Goal: Use online tool/utility: Utilize a website feature to perform a specific function

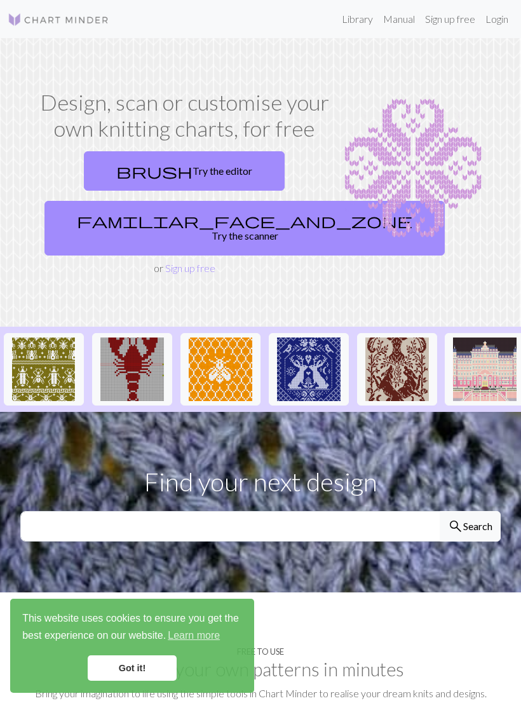
click at [229, 174] on link "brush Try the editor" at bounding box center [184, 170] width 201 height 39
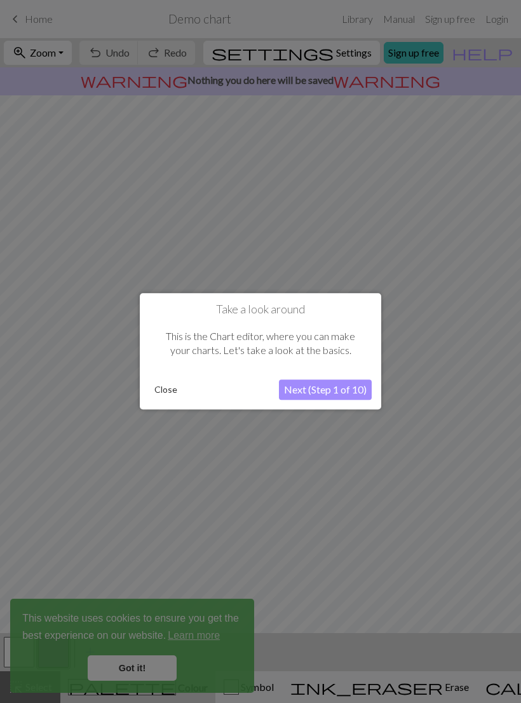
click at [172, 383] on button "Close" at bounding box center [165, 390] width 33 height 19
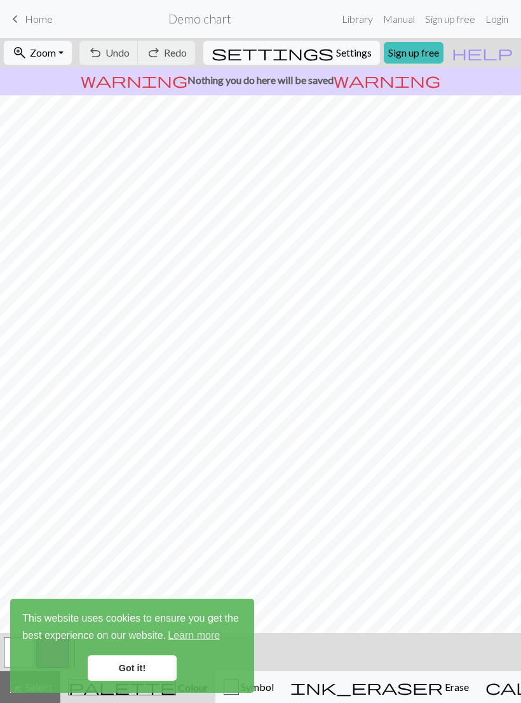
click at [147, 658] on link "Got it!" at bounding box center [132, 667] width 89 height 25
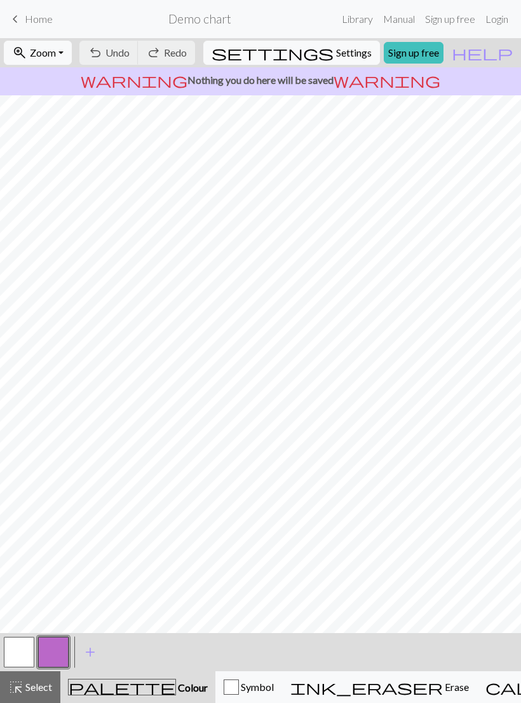
click at [348, 49] on span "Settings" at bounding box center [354, 52] width 36 height 15
select select "aran"
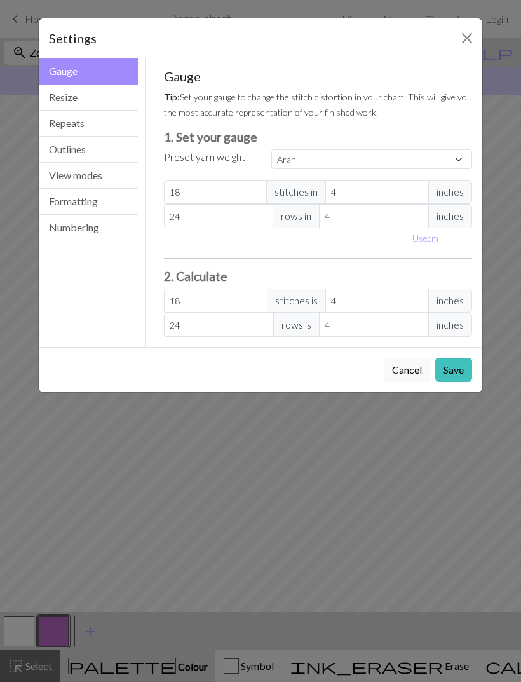
click at [116, 97] on button "Resize" at bounding box center [88, 98] width 99 height 26
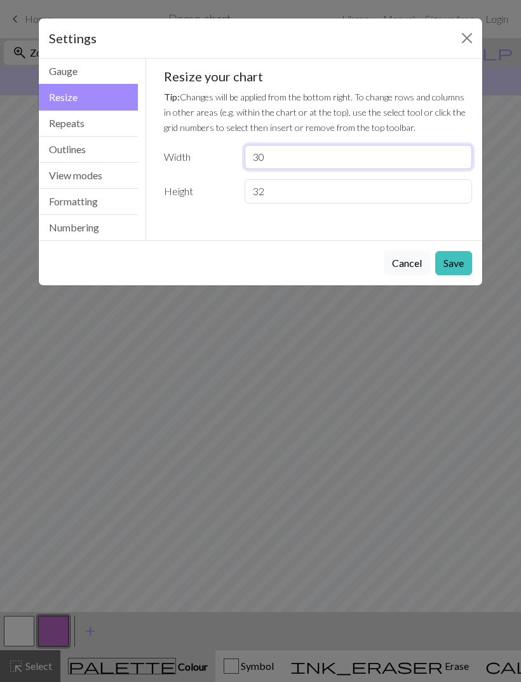
click at [334, 163] on input "30" at bounding box center [358, 157] width 227 height 24
type input "3"
type input "180"
click at [371, 193] on input "32" at bounding box center [358, 191] width 227 height 24
type input "3"
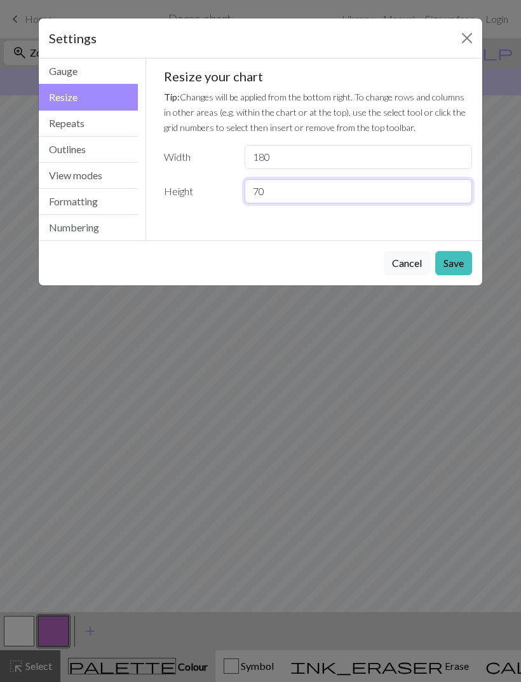
type input "70"
click at [456, 259] on button "Save" at bounding box center [453, 263] width 37 height 24
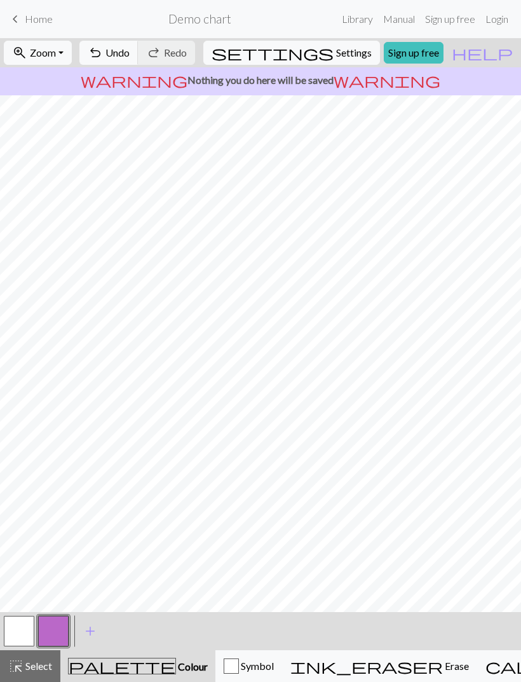
click at [39, 667] on span "Select" at bounding box center [38, 666] width 29 height 12
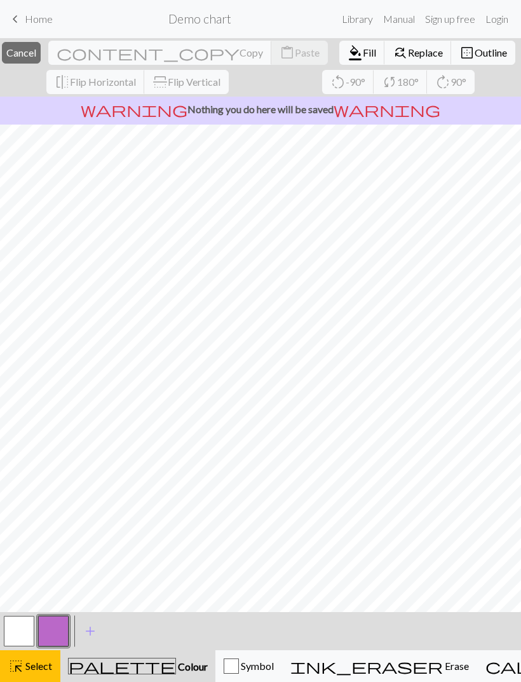
click at [22, 625] on button "button" at bounding box center [19, 631] width 30 height 30
click at [25, 630] on button "button" at bounding box center [19, 631] width 30 height 30
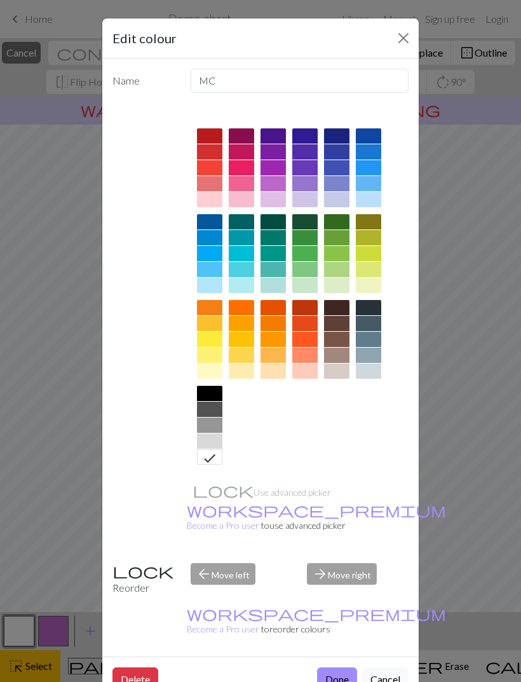
click at [151, 677] on div "Edit colour Name MC Use advanced picker workspace_premium Become a Pro user to …" at bounding box center [260, 341] width 521 height 682
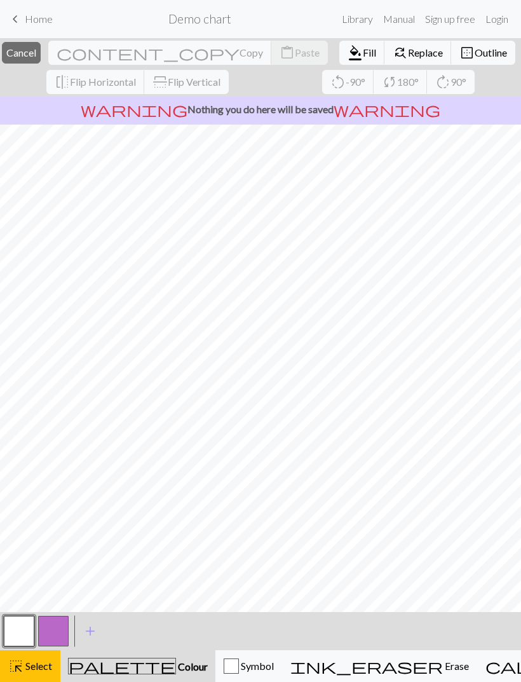
click at [176, 663] on span "Colour" at bounding box center [192, 666] width 32 height 12
click at [24, 629] on button "button" at bounding box center [19, 631] width 30 height 30
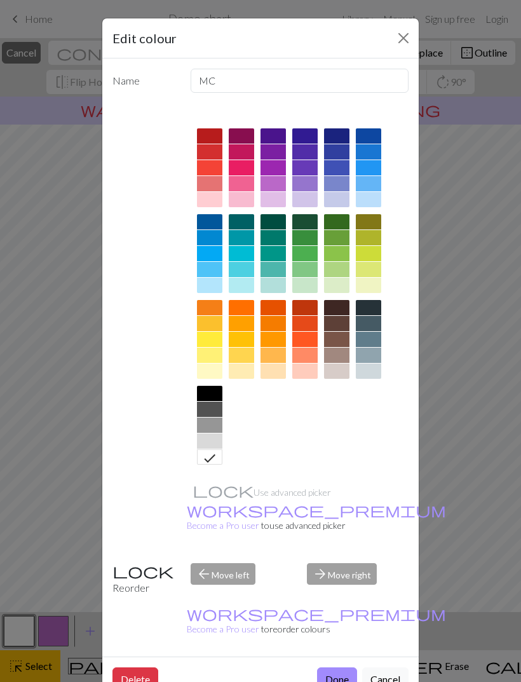
click at [331, 667] on button "Done" at bounding box center [337, 679] width 40 height 24
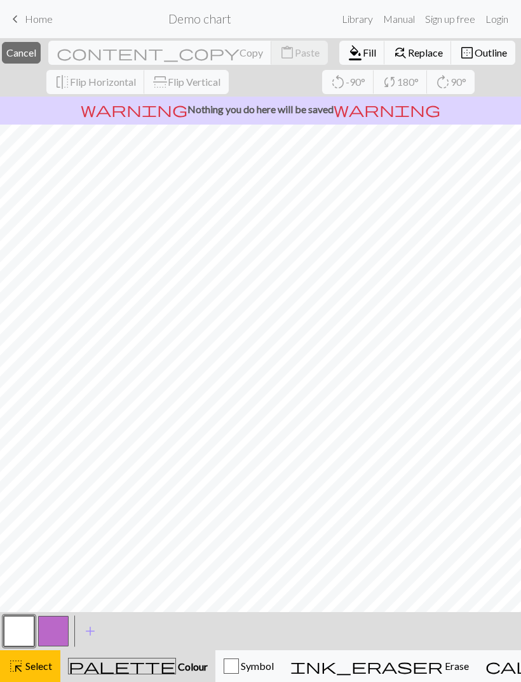
click at [443, 662] on span "Erase" at bounding box center [456, 666] width 26 height 12
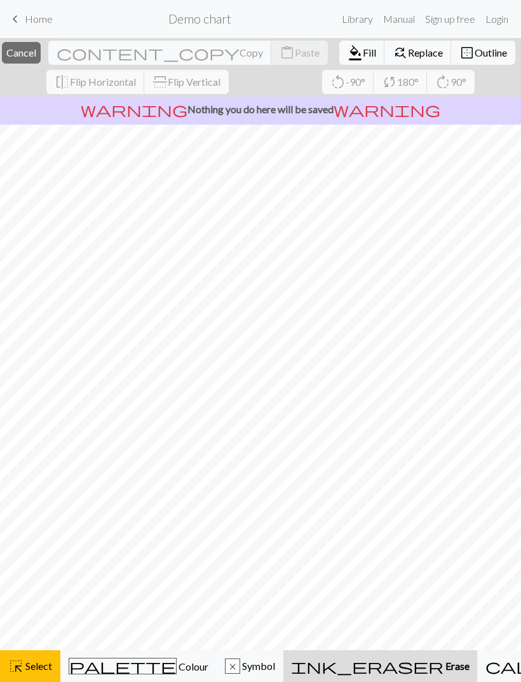
click at [444, 664] on span "Erase" at bounding box center [457, 666] width 26 height 12
click at [41, 669] on span "Select" at bounding box center [38, 666] width 29 height 12
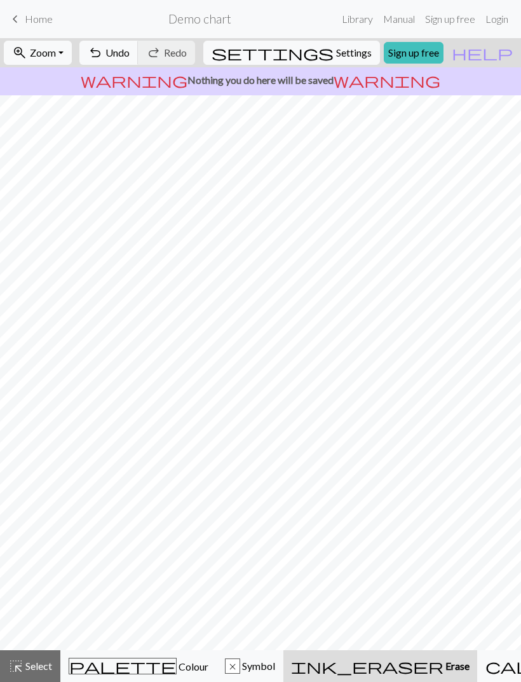
click at [333, 658] on span "ink_eraser" at bounding box center [367, 666] width 152 height 18
